Goal: Task Accomplishment & Management: Use online tool/utility

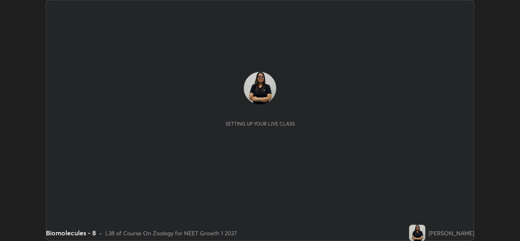
scroll to position [241, 520]
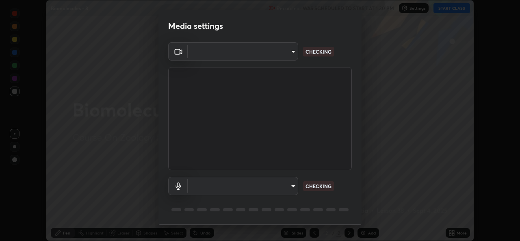
type input "b4951f90531da0d842cdcd629816b7b2be3c5c01230d926a2f210d32d9644bff"
type input "99848f2a9d109760ec62b66e2f255c73a791916cfc686045695a6d5e2156f403"
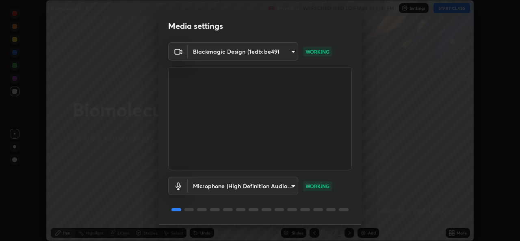
scroll to position [26, 0]
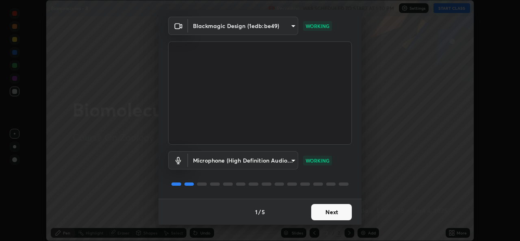
click at [336, 212] on button "Next" at bounding box center [331, 212] width 41 height 16
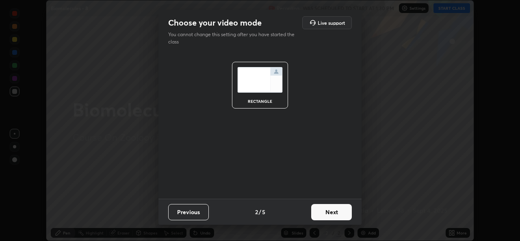
scroll to position [0, 0]
click at [336, 208] on button "Next" at bounding box center [331, 212] width 41 height 16
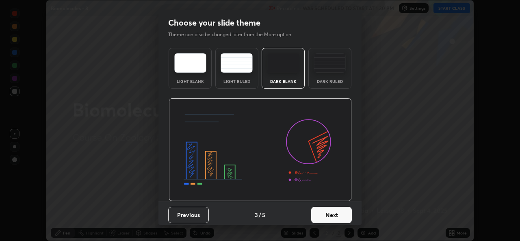
click at [336, 208] on button "Next" at bounding box center [331, 215] width 41 height 16
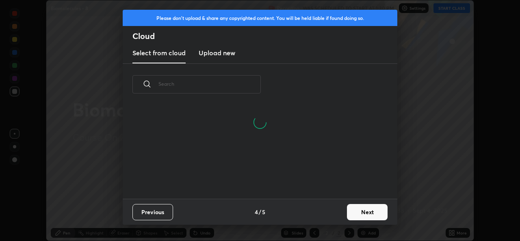
click at [366, 209] on button "Next" at bounding box center [367, 212] width 41 height 16
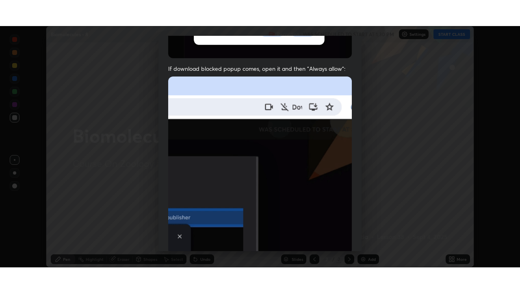
scroll to position [191, 0]
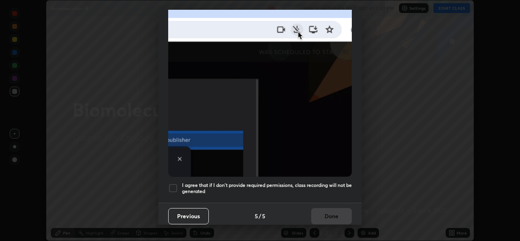
click at [173, 187] on div at bounding box center [173, 188] width 10 height 10
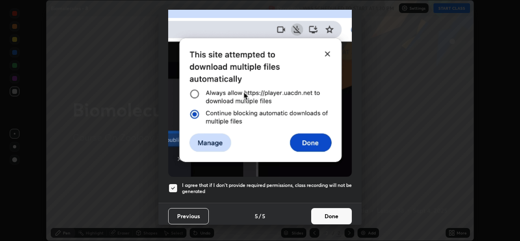
click at [325, 209] on button "Done" at bounding box center [331, 216] width 41 height 16
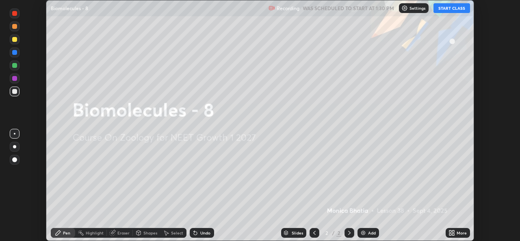
click at [456, 7] on button "START CLASS" at bounding box center [452, 8] width 37 height 10
click at [458, 233] on div "More" at bounding box center [462, 233] width 10 height 4
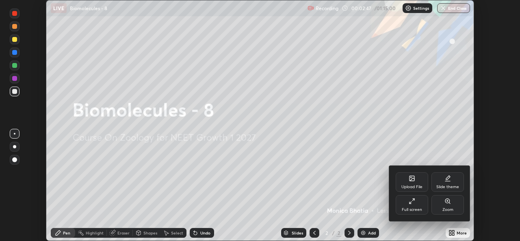
click at [409, 205] on div "Full screen" at bounding box center [412, 205] width 33 height 20
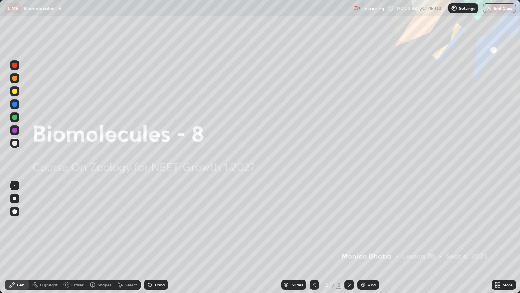
scroll to position [293, 520]
click at [370, 241] on div "Add" at bounding box center [372, 285] width 8 height 4
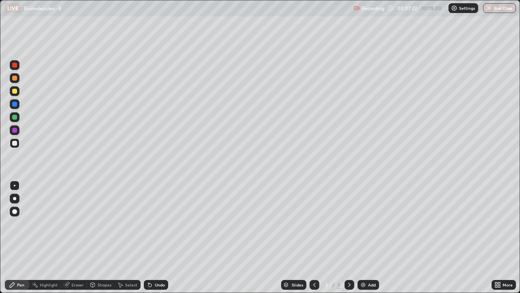
click at [17, 203] on div at bounding box center [15, 199] width 10 height 10
click at [13, 91] on div at bounding box center [14, 91] width 5 height 5
click at [74, 241] on div "Eraser" at bounding box center [78, 285] width 12 height 4
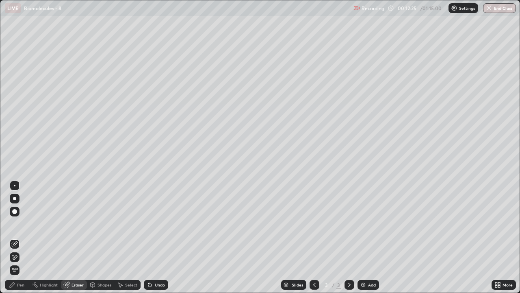
click at [15, 241] on div "Pen" at bounding box center [17, 285] width 24 height 10
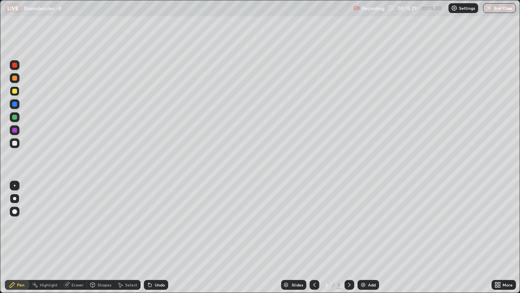
click at [368, 241] on div "Add" at bounding box center [369, 285] width 22 height 10
click at [310, 241] on div at bounding box center [315, 285] width 10 height 10
click at [372, 241] on div "Add" at bounding box center [372, 285] width 8 height 4
click at [372, 241] on div "Add" at bounding box center [369, 285] width 22 height 10
click at [73, 241] on div "Eraser" at bounding box center [74, 285] width 26 height 10
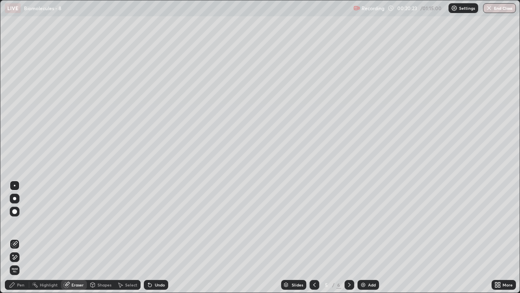
click at [20, 241] on div "Pen" at bounding box center [17, 285] width 24 height 10
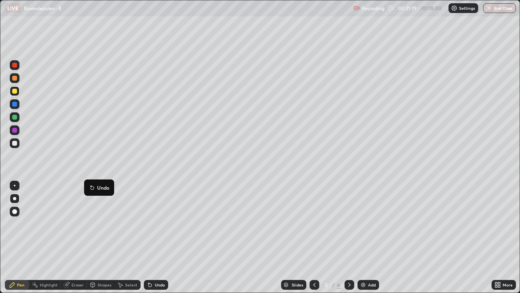
click at [100, 188] on p "Undo" at bounding box center [103, 187] width 12 height 7
click at [370, 241] on div "Add" at bounding box center [372, 285] width 8 height 4
click at [14, 141] on div at bounding box center [14, 143] width 5 height 5
click at [19, 96] on div at bounding box center [15, 91] width 10 height 13
click at [15, 102] on div at bounding box center [14, 104] width 5 height 5
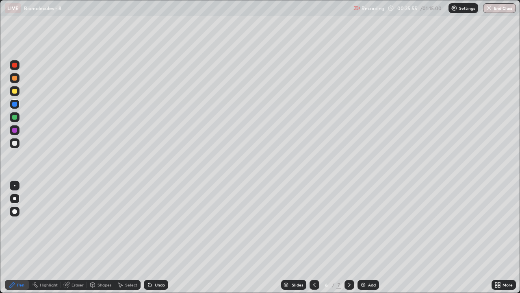
click at [15, 145] on div at bounding box center [14, 143] width 5 height 5
click at [15, 91] on div at bounding box center [14, 91] width 5 height 5
click at [14, 117] on div at bounding box center [14, 117] width 5 height 5
click at [18, 146] on div at bounding box center [15, 143] width 10 height 10
click at [15, 130] on div at bounding box center [14, 130] width 5 height 5
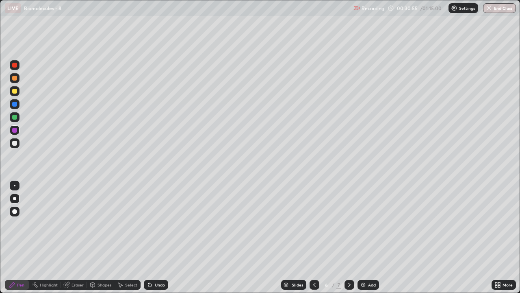
click at [369, 241] on div "Add" at bounding box center [369, 285] width 22 height 10
click at [101, 241] on div "Shapes" at bounding box center [101, 285] width 28 height 10
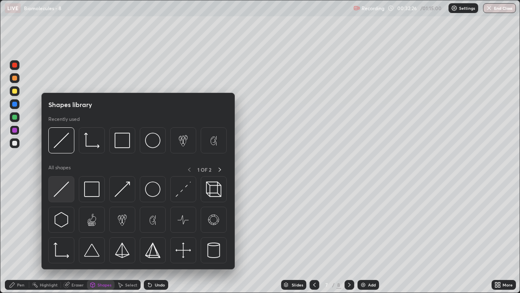
click at [67, 188] on img at bounding box center [61, 188] width 15 height 15
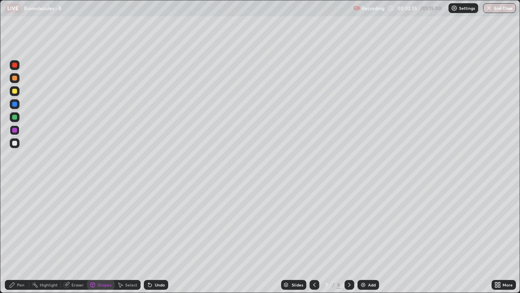
click at [70, 241] on div "Eraser" at bounding box center [74, 285] width 26 height 10
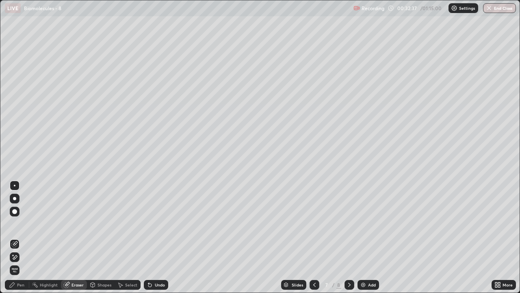
click at [12, 241] on icon at bounding box center [12, 284] width 5 height 5
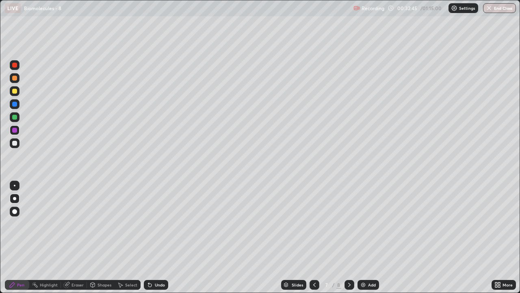
click at [15, 143] on div at bounding box center [14, 143] width 5 height 5
click at [314, 241] on icon at bounding box center [314, 284] width 7 height 7
click at [350, 241] on icon at bounding box center [349, 284] width 7 height 7
click at [15, 91] on div at bounding box center [14, 91] width 5 height 5
click at [14, 117] on div at bounding box center [14, 117] width 5 height 5
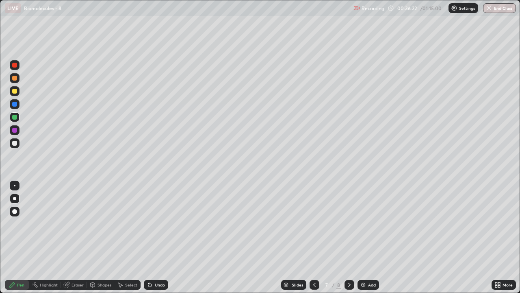
click at [14, 131] on div at bounding box center [14, 130] width 5 height 5
click at [12, 117] on div at bounding box center [14, 117] width 5 height 5
click at [348, 241] on icon at bounding box center [349, 284] width 7 height 7
click at [70, 241] on div "Eraser" at bounding box center [74, 285] width 26 height 10
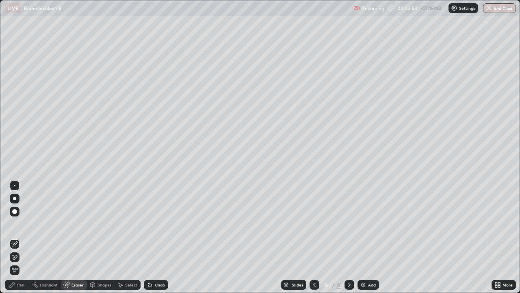
click at [15, 241] on div "Pen" at bounding box center [17, 285] width 24 height 10
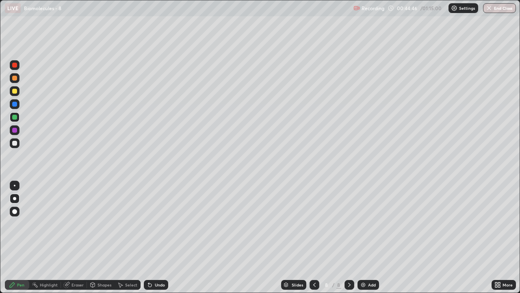
click at [76, 241] on div "Eraser" at bounding box center [78, 285] width 12 height 4
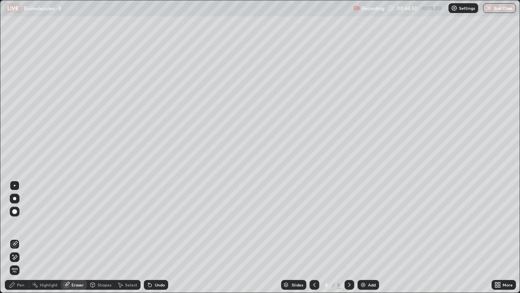
click at [18, 241] on div "Pen" at bounding box center [20, 285] width 7 height 4
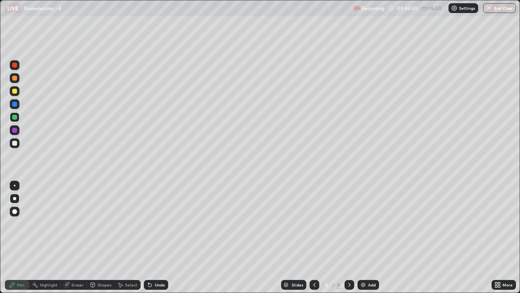
click at [18, 241] on div "Pen" at bounding box center [20, 285] width 7 height 4
click at [16, 147] on div at bounding box center [15, 143] width 10 height 10
click at [77, 241] on div "Eraser" at bounding box center [74, 285] width 26 height 10
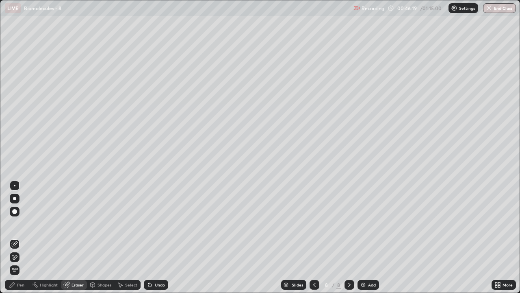
click at [17, 241] on div "Pen" at bounding box center [17, 285] width 24 height 10
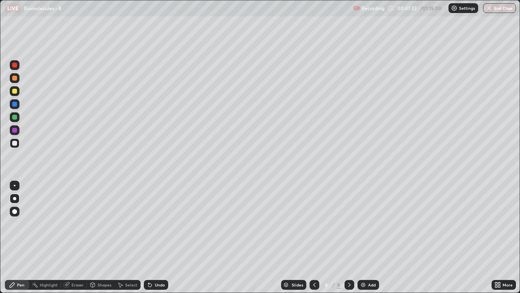
click at [70, 241] on div "Eraser" at bounding box center [74, 285] width 26 height 10
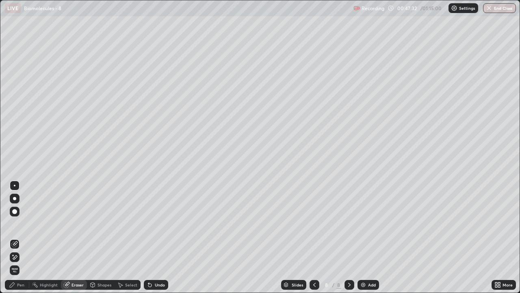
click at [16, 241] on div "Pen" at bounding box center [17, 285] width 24 height 10
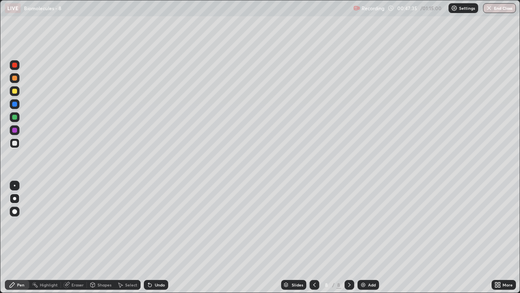
click at [75, 241] on div "Eraser" at bounding box center [78, 285] width 12 height 4
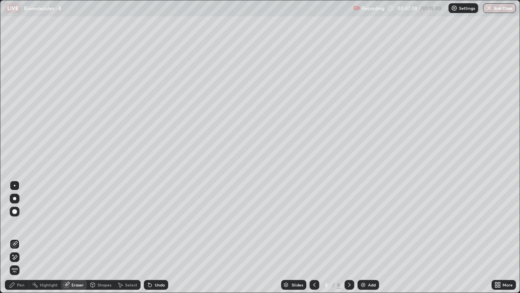
click at [20, 241] on div "Pen" at bounding box center [20, 285] width 7 height 4
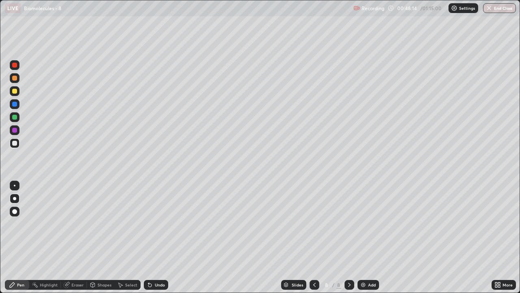
click at [314, 241] on icon at bounding box center [314, 284] width 7 height 7
click at [349, 241] on icon at bounding box center [349, 284] width 7 height 7
click at [77, 241] on div "Eraser" at bounding box center [78, 285] width 12 height 4
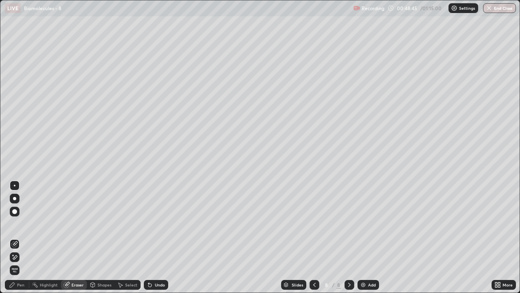
click at [20, 241] on div "Pen" at bounding box center [20, 285] width 7 height 4
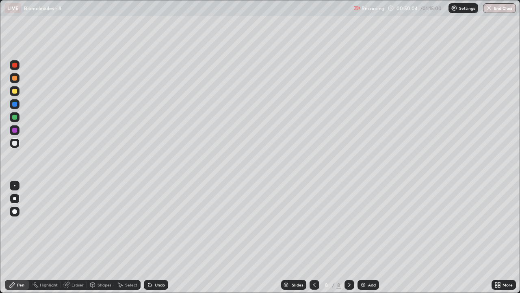
click at [152, 241] on icon at bounding box center [150, 284] width 7 height 7
click at [155, 241] on div "Undo" at bounding box center [160, 285] width 10 height 4
click at [155, 241] on div "Undo" at bounding box center [156, 285] width 24 height 10
click at [156, 241] on div "Undo" at bounding box center [160, 285] width 10 height 4
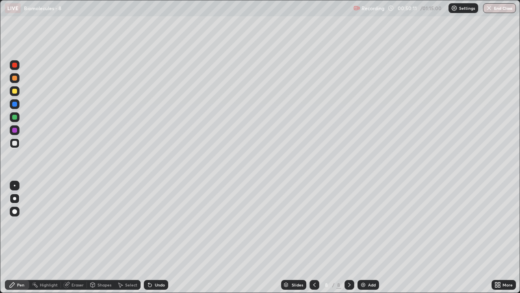
click at [155, 241] on div "Undo" at bounding box center [160, 285] width 10 height 4
click at [14, 115] on div at bounding box center [14, 117] width 5 height 5
click at [18, 102] on div at bounding box center [15, 104] width 10 height 10
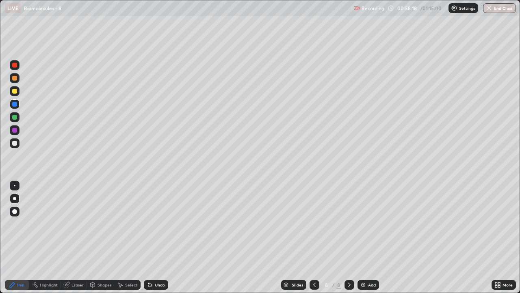
click at [374, 241] on div "Add" at bounding box center [369, 285] width 22 height 10
click at [16, 147] on div at bounding box center [15, 143] width 10 height 10
click at [348, 241] on icon at bounding box center [349, 284] width 7 height 7
click at [370, 241] on div "Add" at bounding box center [369, 285] width 22 height 10
click at [492, 9] on img "button" at bounding box center [490, 8] width 7 height 7
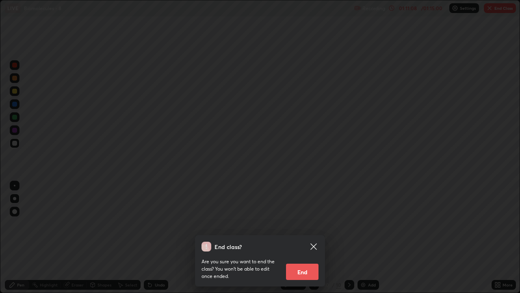
click at [295, 241] on button "End" at bounding box center [302, 271] width 33 height 16
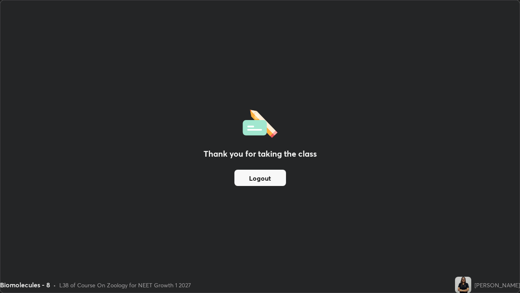
click at [271, 174] on button "Logout" at bounding box center [261, 178] width 52 height 16
